Goal: Task Accomplishment & Management: Use online tool/utility

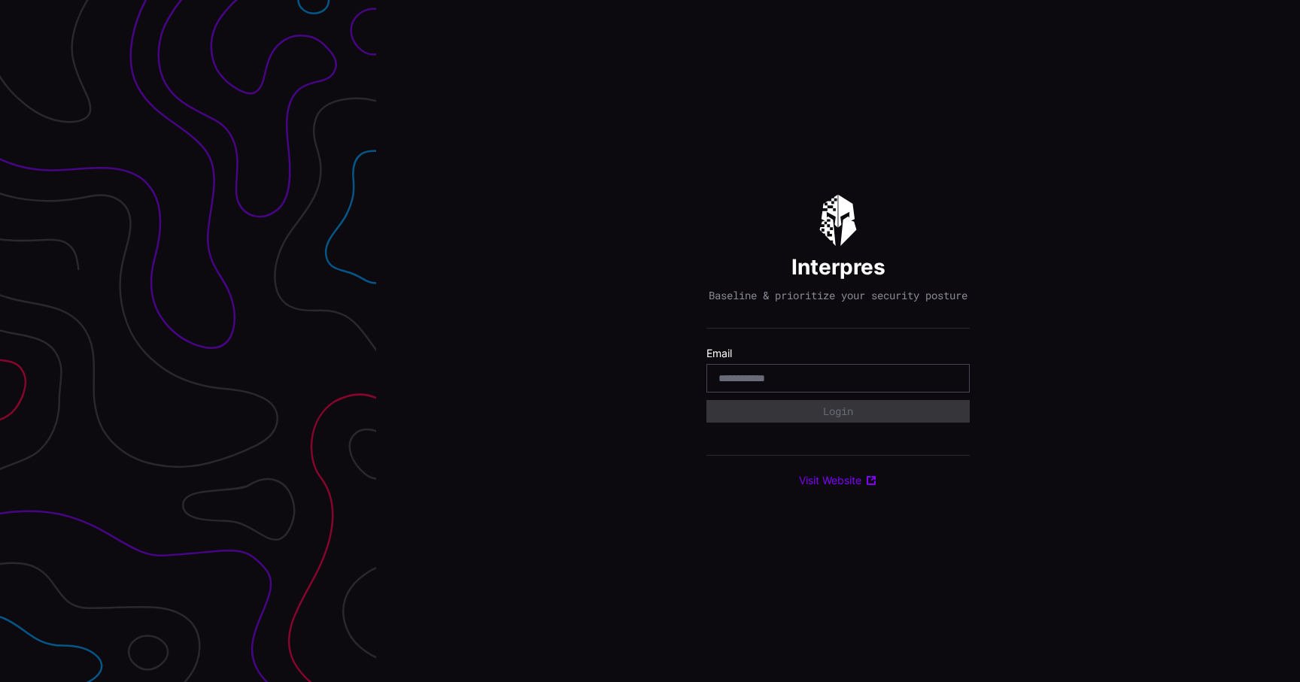
click at [763, 403] on form "Email Login" at bounding box center [837, 385] width 263 height 77
click at [782, 381] on input "email" at bounding box center [837, 379] width 239 height 14
click at [837, 377] on div at bounding box center [837, 378] width 263 height 29
click at [832, 383] on input "email" at bounding box center [837, 379] width 239 height 14
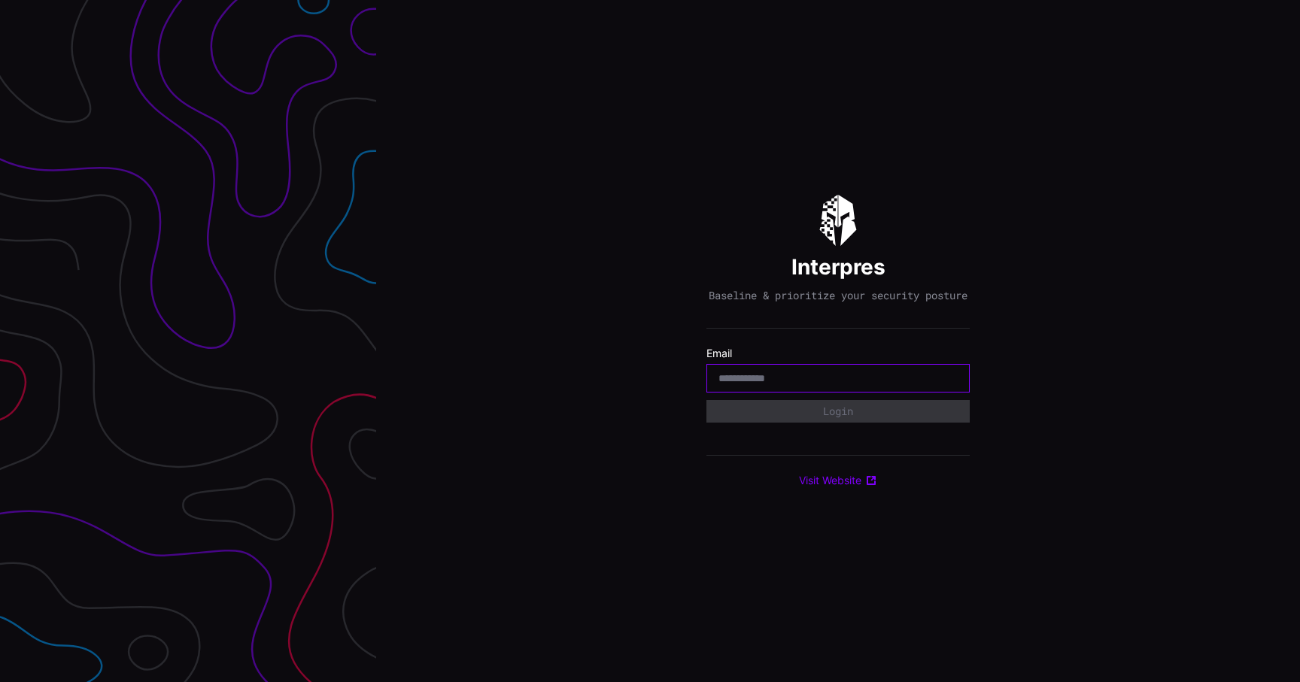
type input "**********"
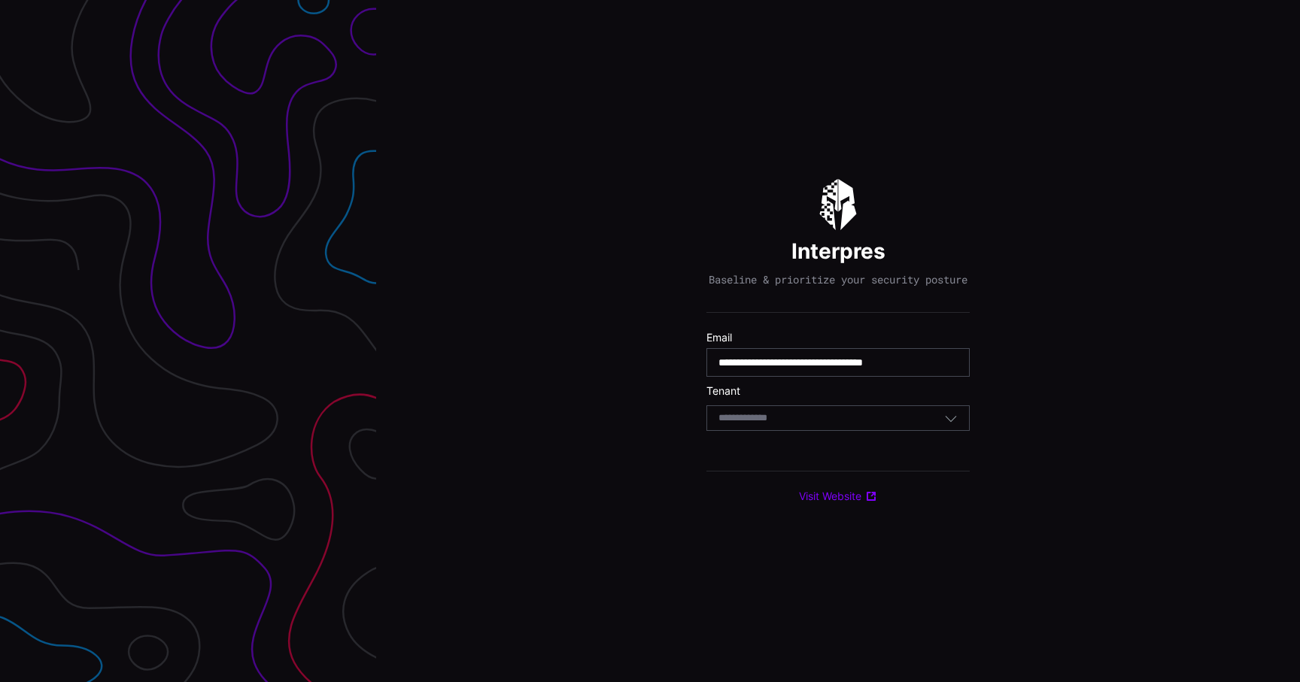
click at [818, 418] on div "Select Tenant" at bounding box center [831, 419] width 226 height 14
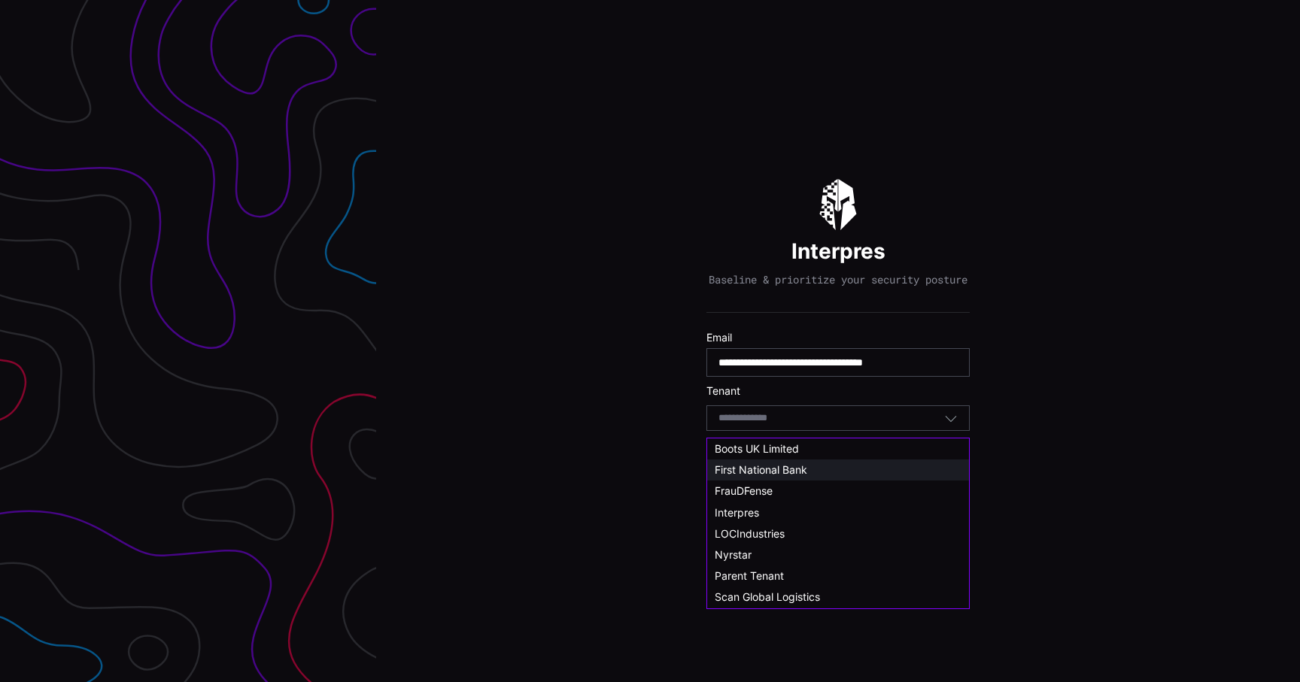
click at [795, 480] on div "First National Bank" at bounding box center [838, 470] width 262 height 21
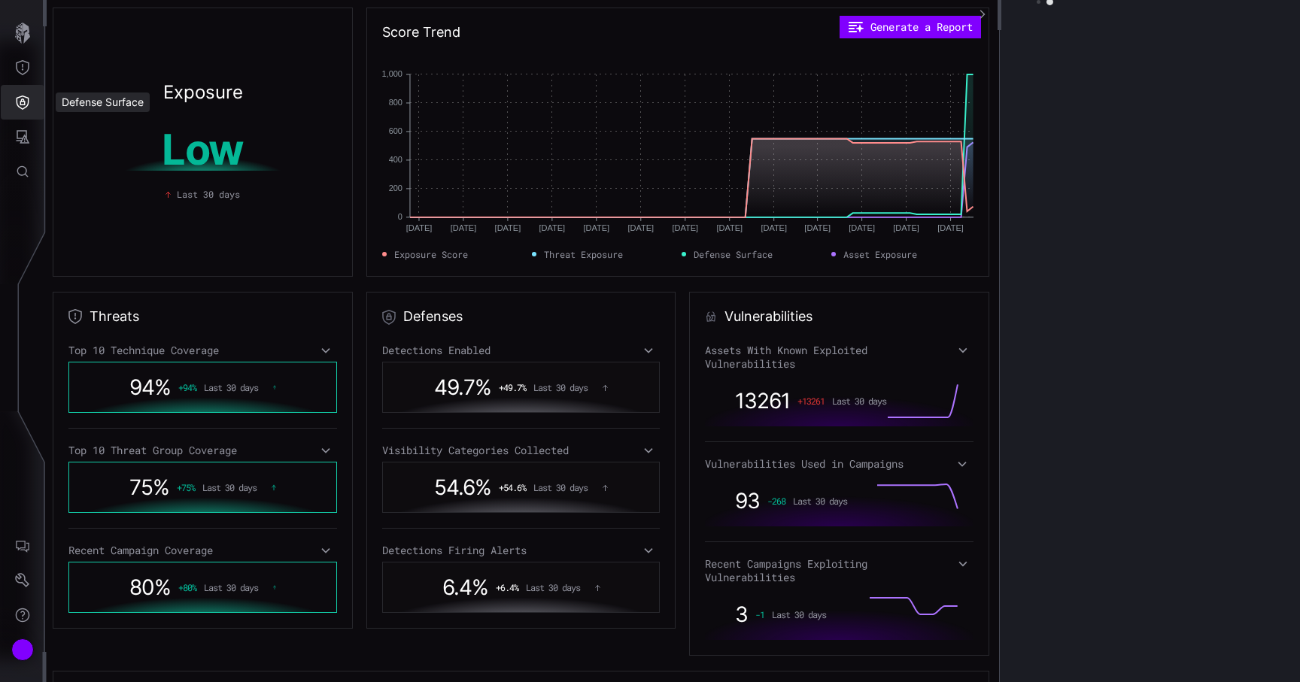
click at [15, 105] on icon "Defense Surface" at bounding box center [22, 102] width 15 height 15
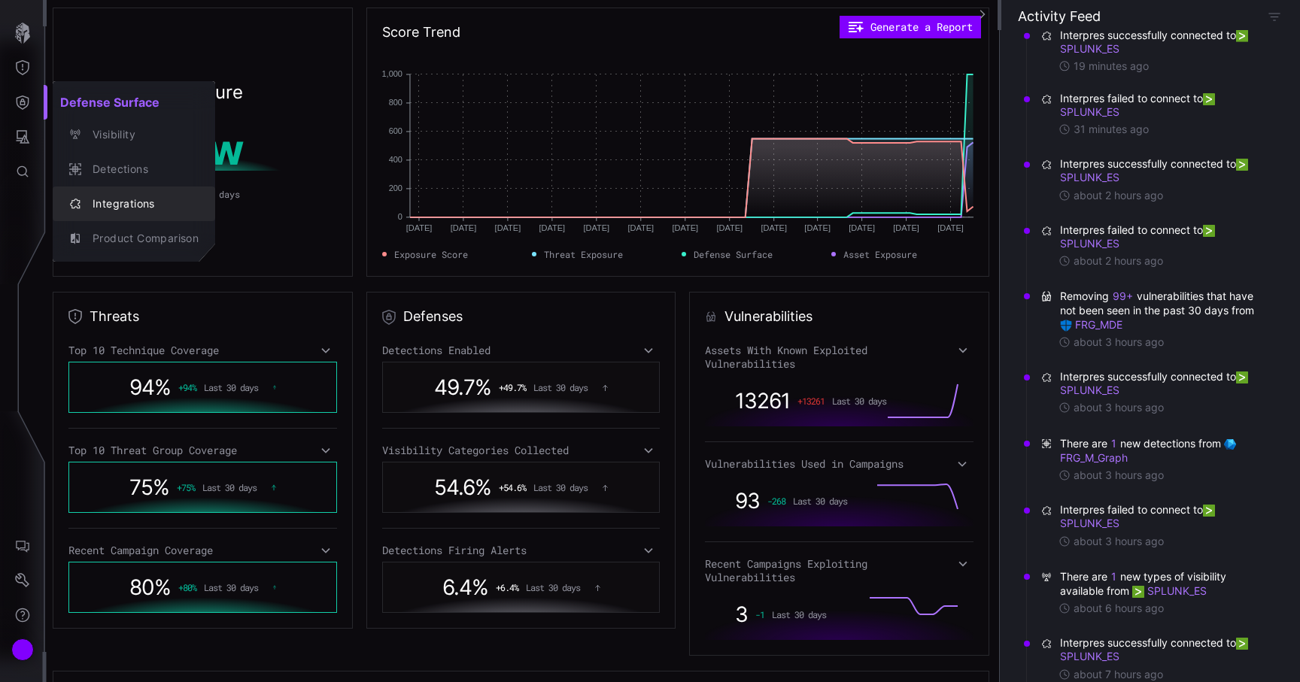
click at [102, 189] on button "Integrations" at bounding box center [134, 204] width 163 height 35
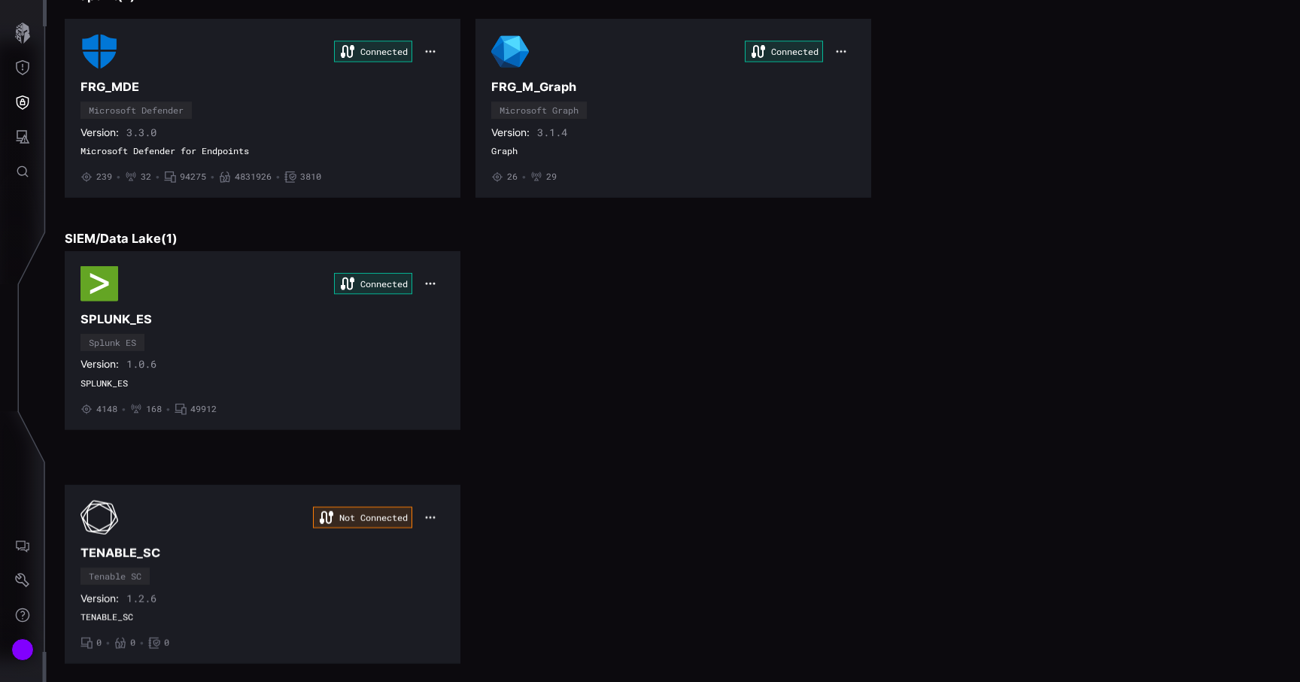
scroll to position [238, 0]
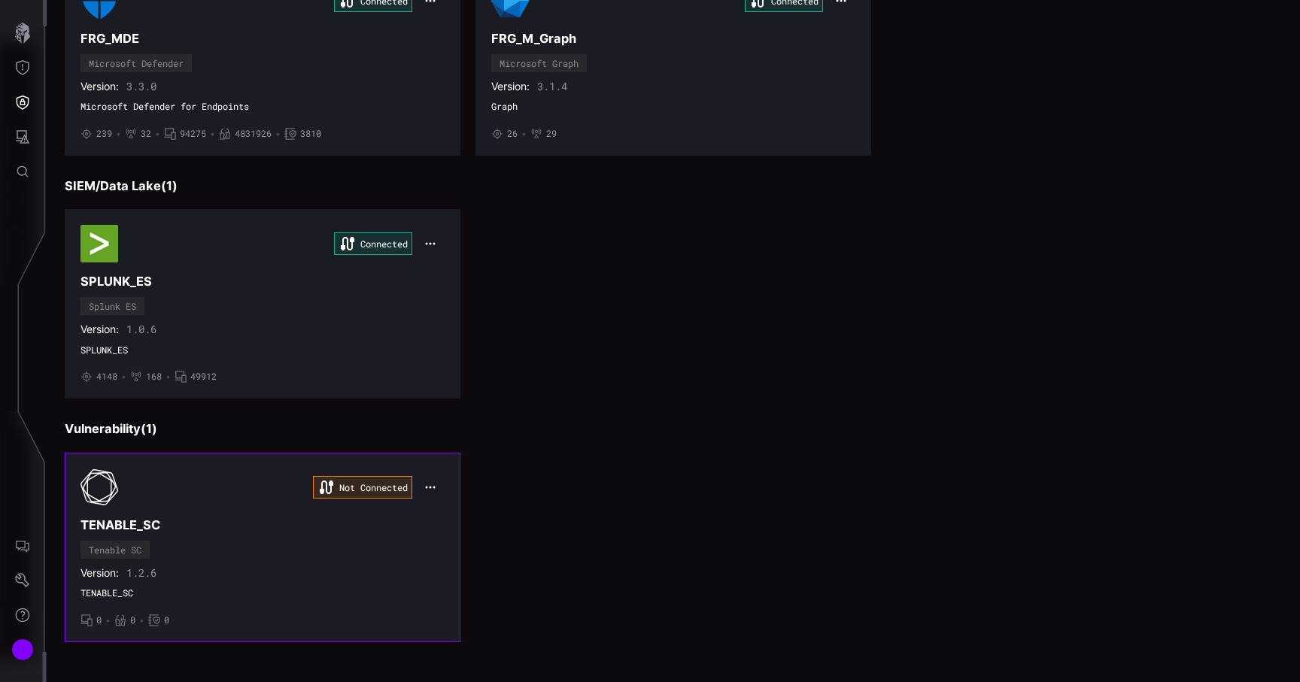
click at [403, 539] on div "Not Connected TENABLE_SC Tenable SC Version: 1.2.6 TENABLE_SC • 0 • 0 • 0" at bounding box center [263, 548] width 364 height 158
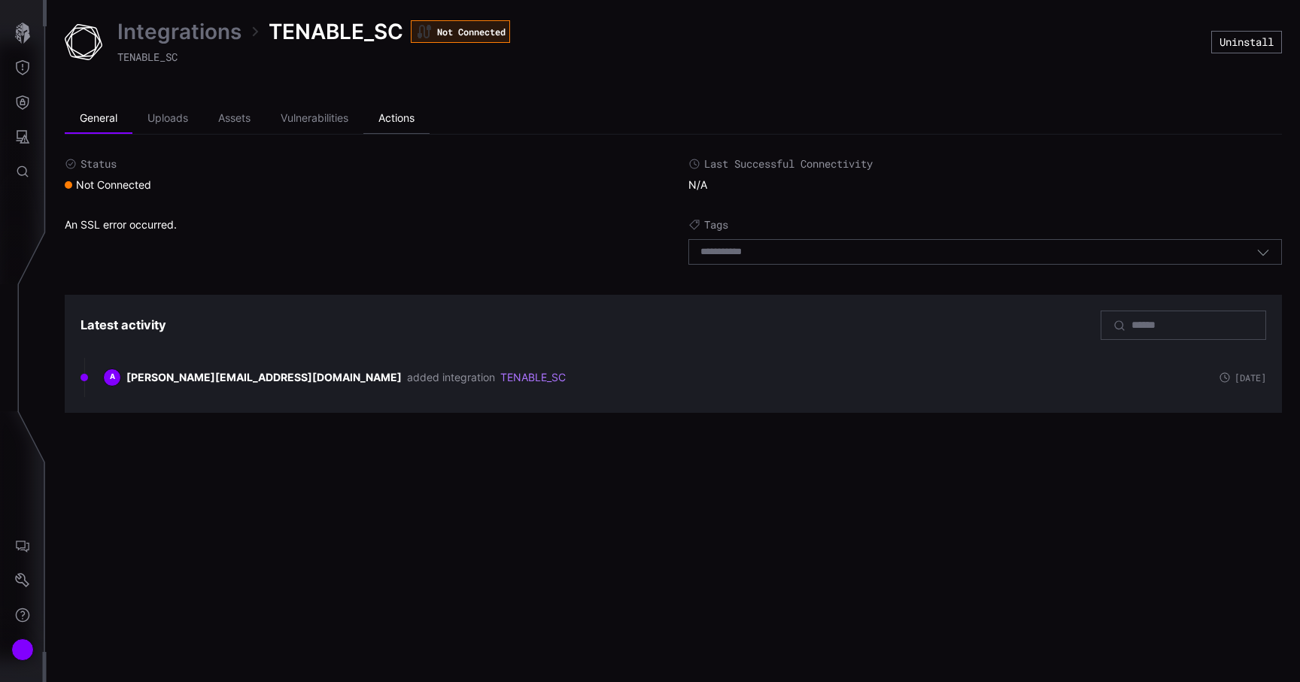
click at [396, 115] on li "Actions" at bounding box center [396, 119] width 66 height 30
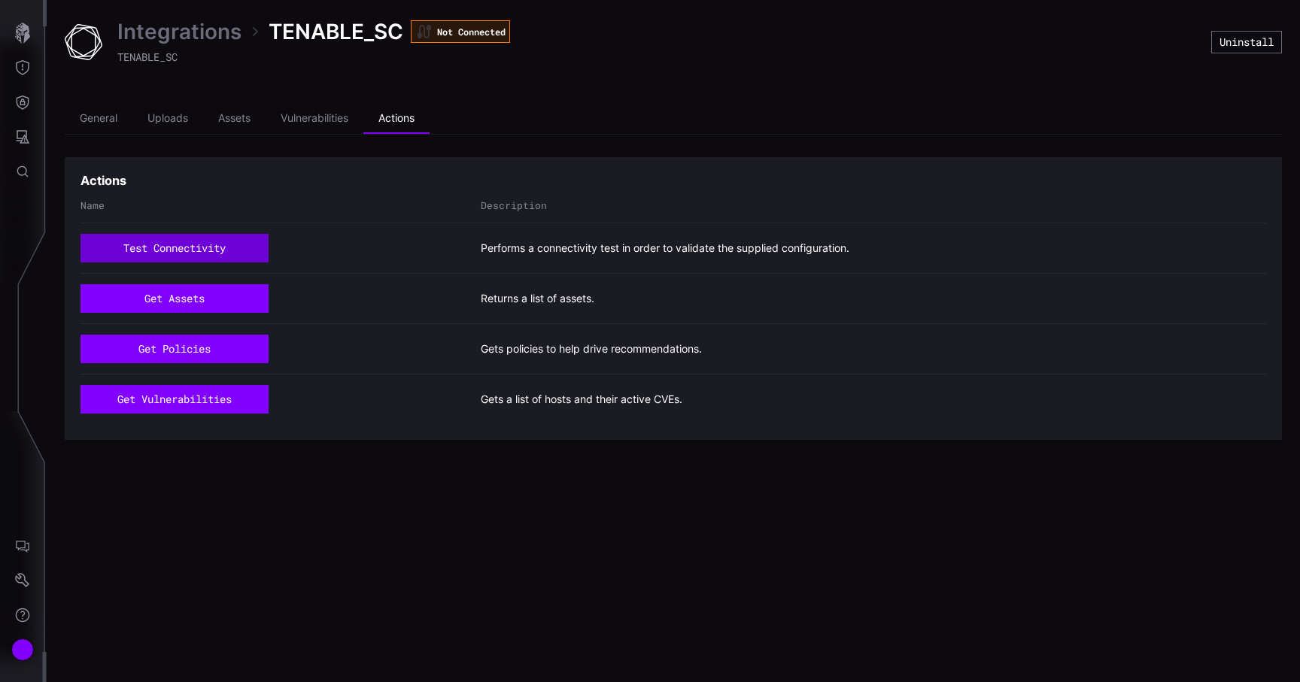
click at [247, 242] on button "test connectivity" at bounding box center [175, 248] width 188 height 29
click at [236, 248] on button "test connectivity" at bounding box center [175, 248] width 188 height 29
click at [94, 114] on li "General" at bounding box center [99, 119] width 68 height 30
